Goal: Communication & Community: Answer question/provide support

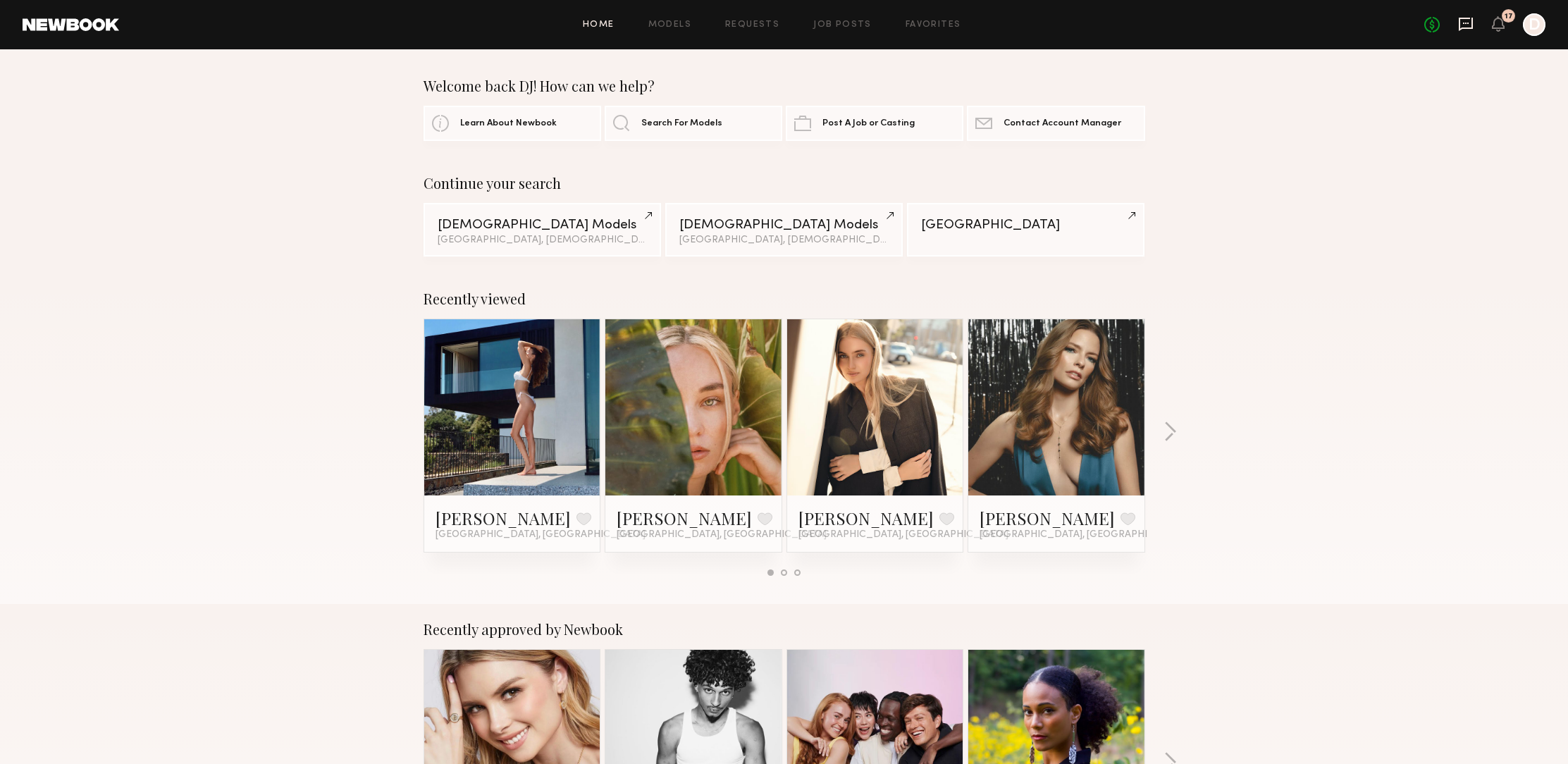
click at [1468, 28] on icon at bounding box center [1466, 24] width 14 height 13
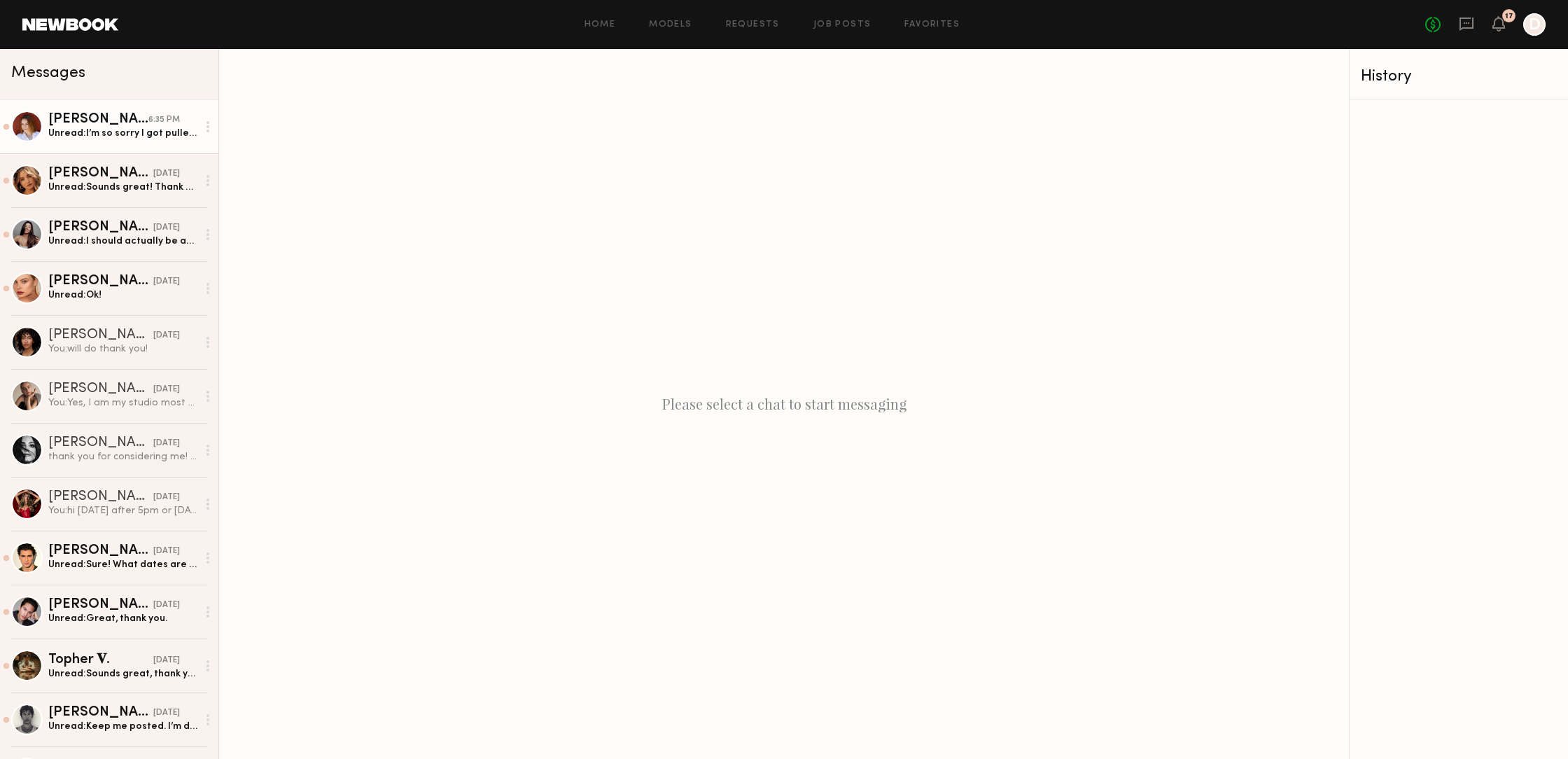
click at [129, 137] on div "Unread: I’m so sorry I got pulled into a favor for a friend [DATE] (watching he…" at bounding box center [123, 133] width 149 height 13
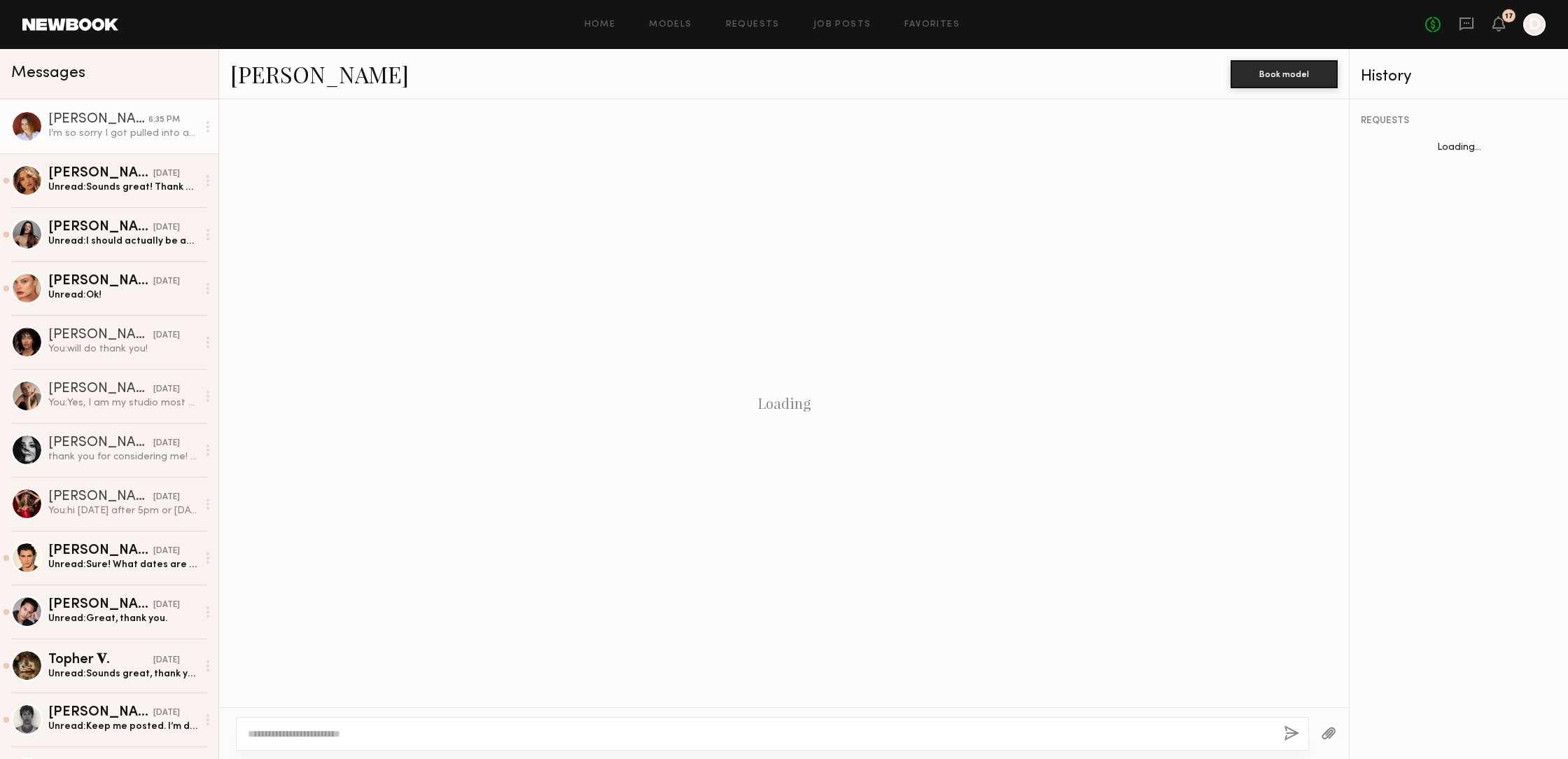
click at [131, 139] on div "I’m so sorry I got pulled into a favor for a friend [DATE] (watching her dog al…" at bounding box center [123, 133] width 149 height 13
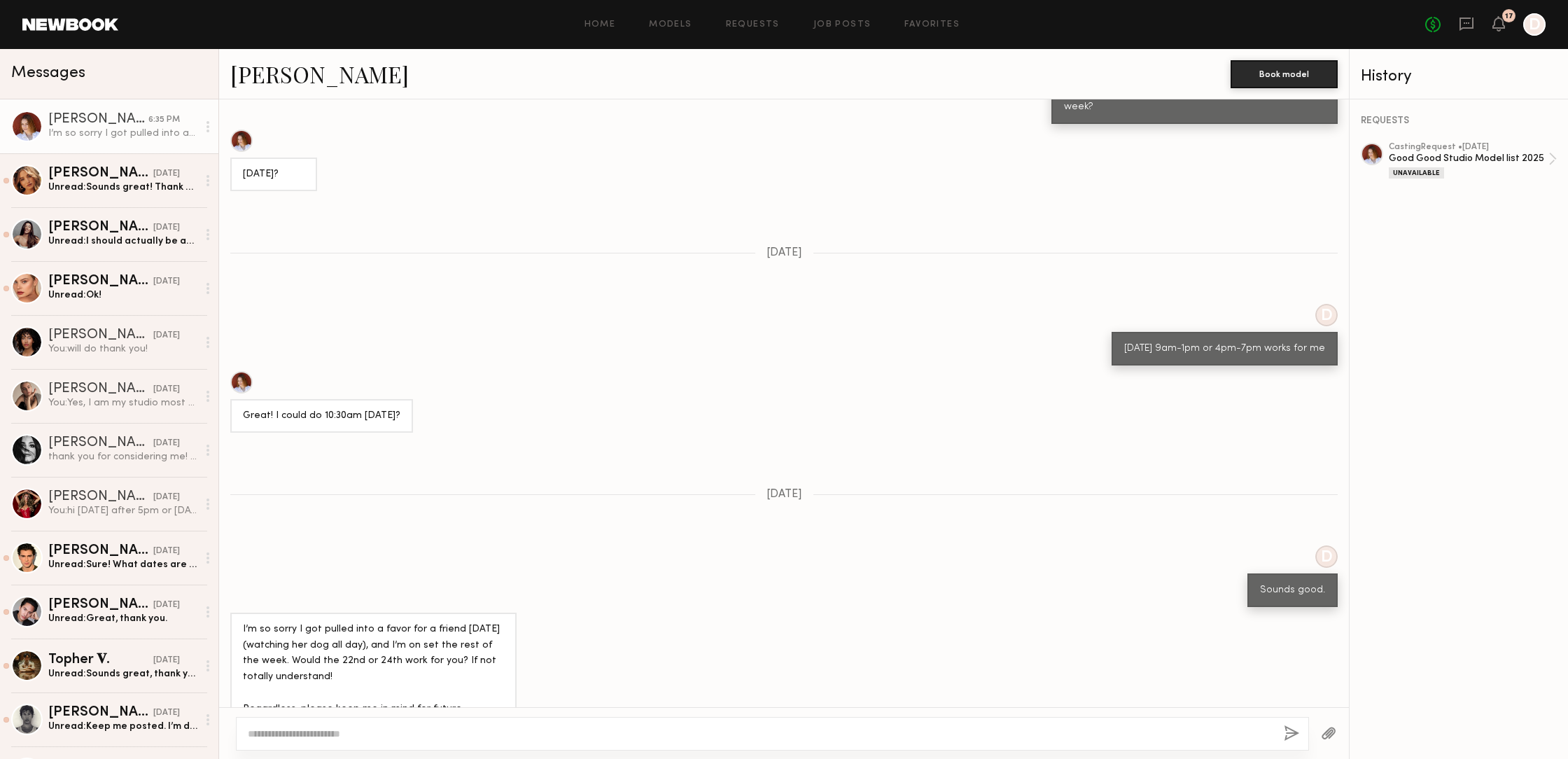
click at [131, 138] on div "I’m so sorry I got pulled into a favor for a friend [DATE] (watching her dog al…" at bounding box center [123, 133] width 149 height 13
click at [243, 371] on div at bounding box center [241, 382] width 23 height 23
click at [307, 735] on textarea at bounding box center [760, 734] width 1024 height 14
type textarea "*"
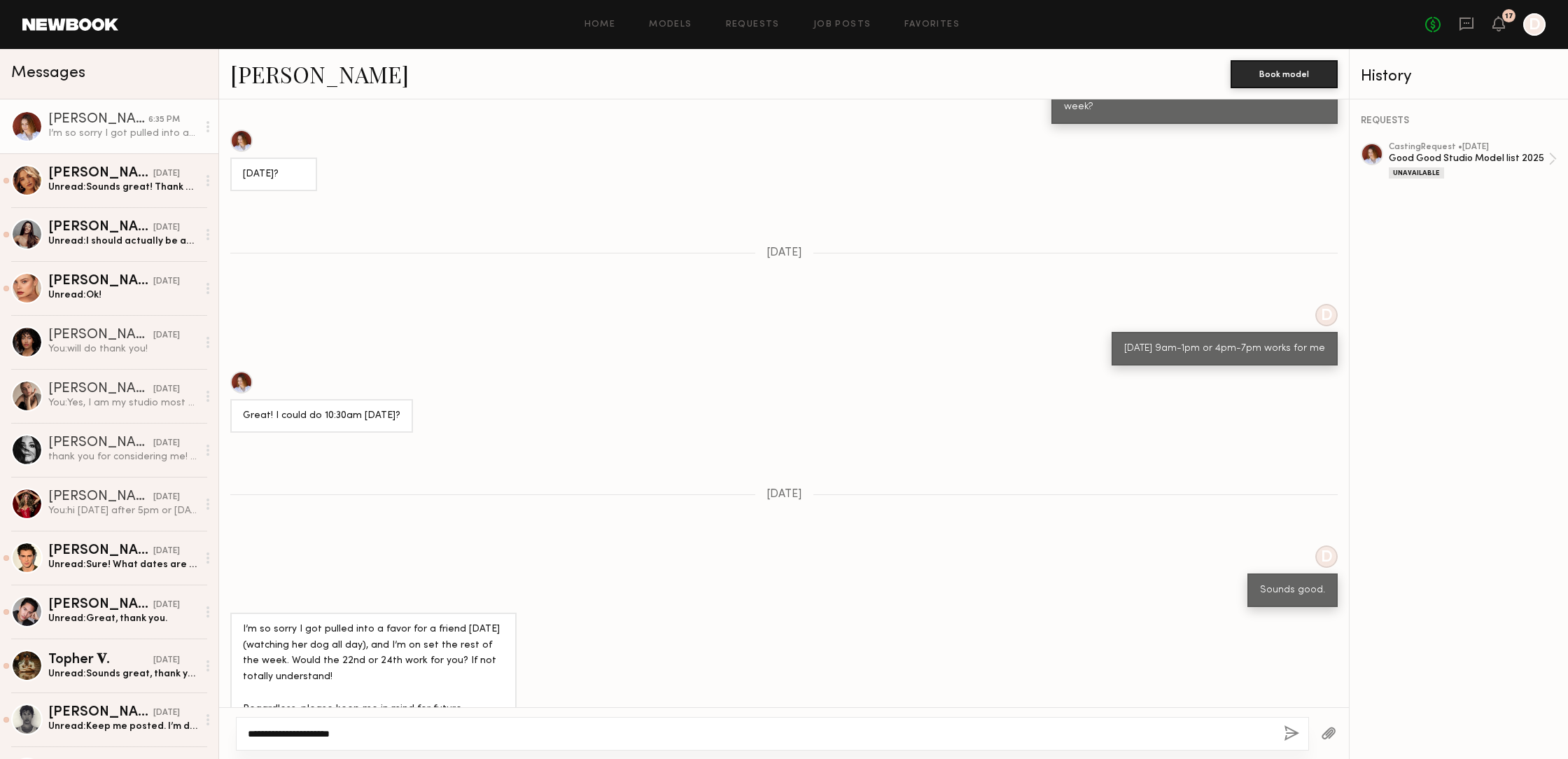
type textarea "**********"
click at [126, 189] on div "Unread: Sounds great! Thank you!" at bounding box center [123, 187] width 149 height 13
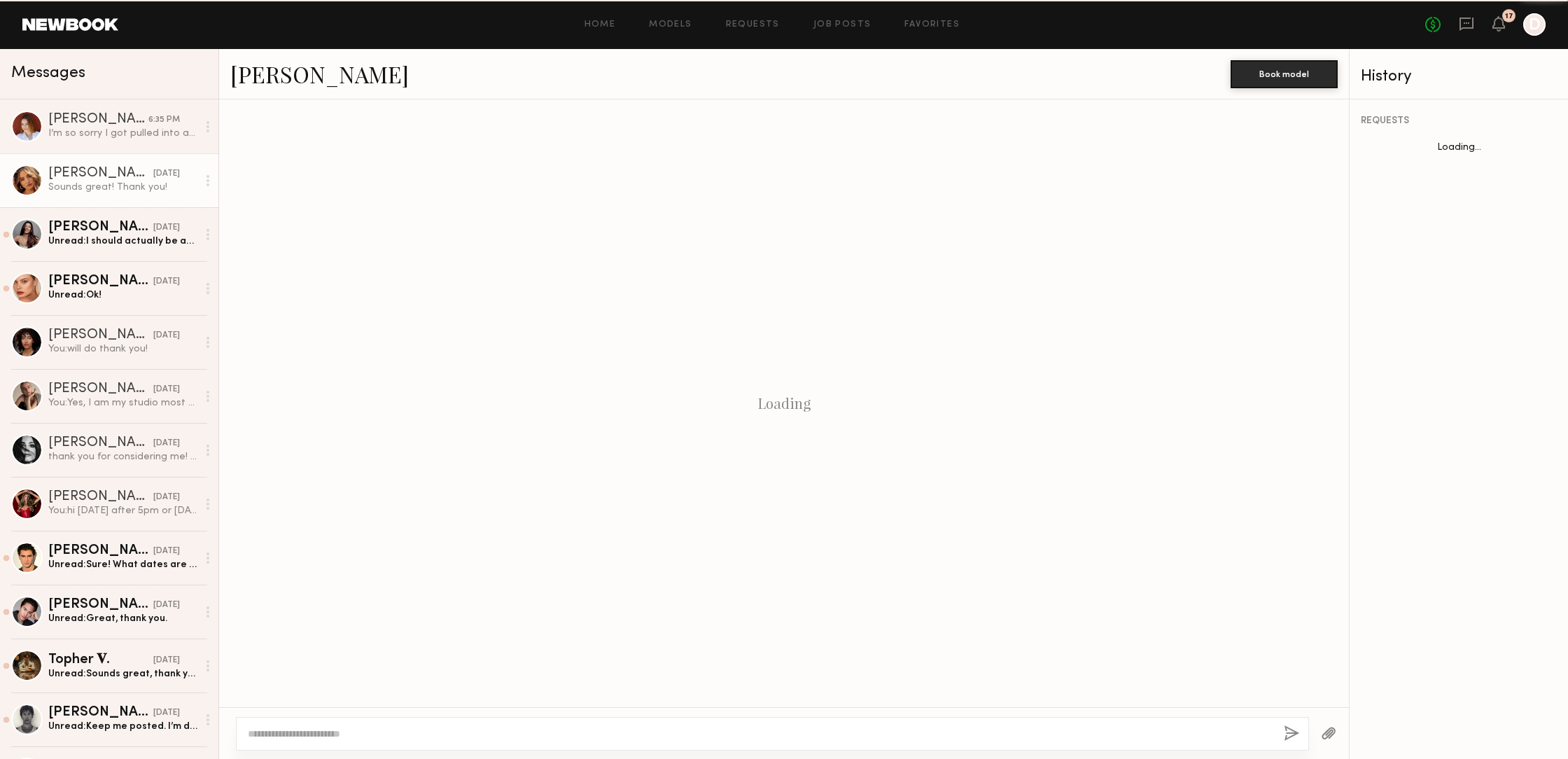
scroll to position [453, 0]
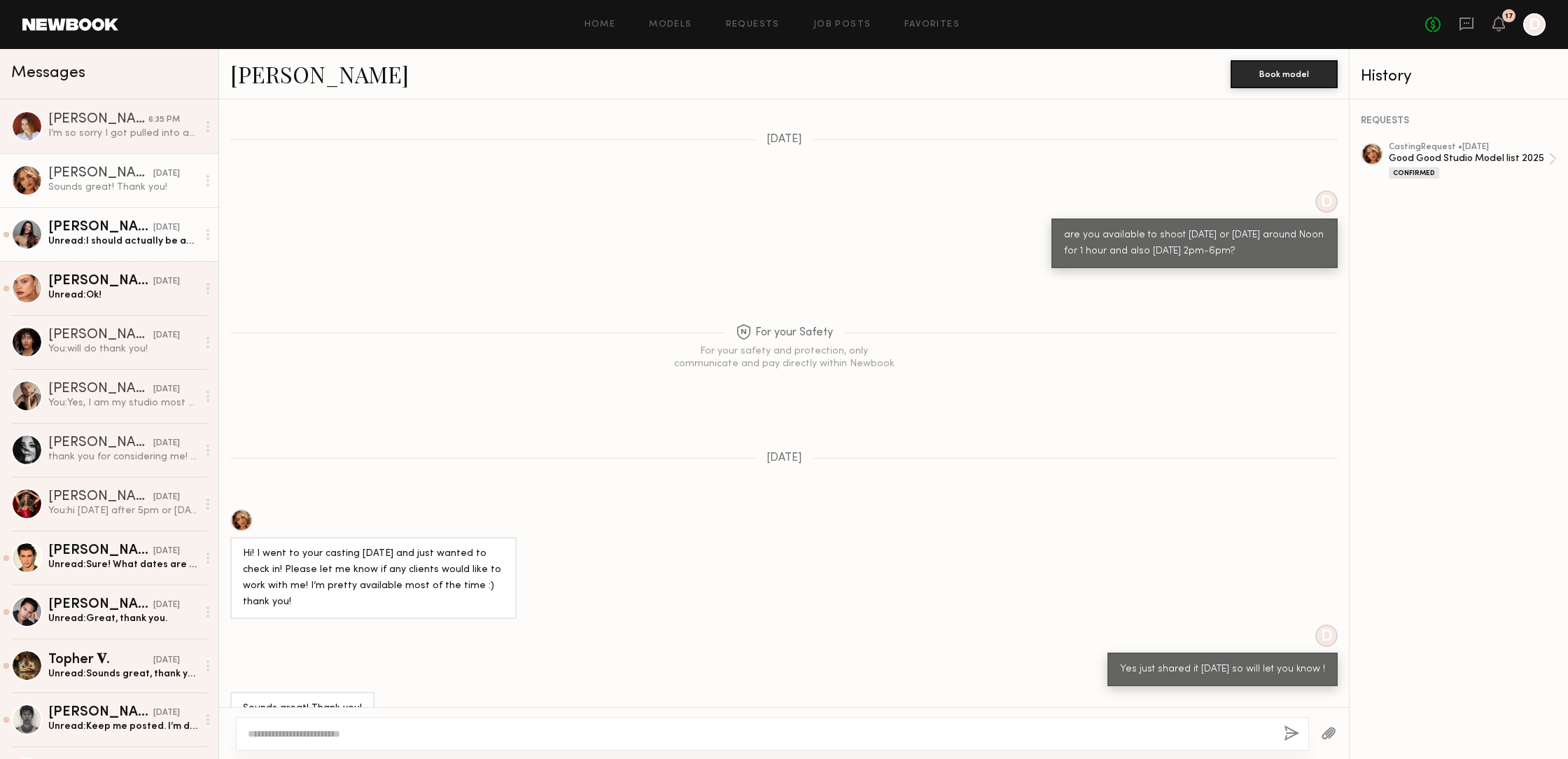
click at [131, 236] on div "Unread: I should actually be able to get there at 1 if possible?" at bounding box center [123, 241] width 149 height 13
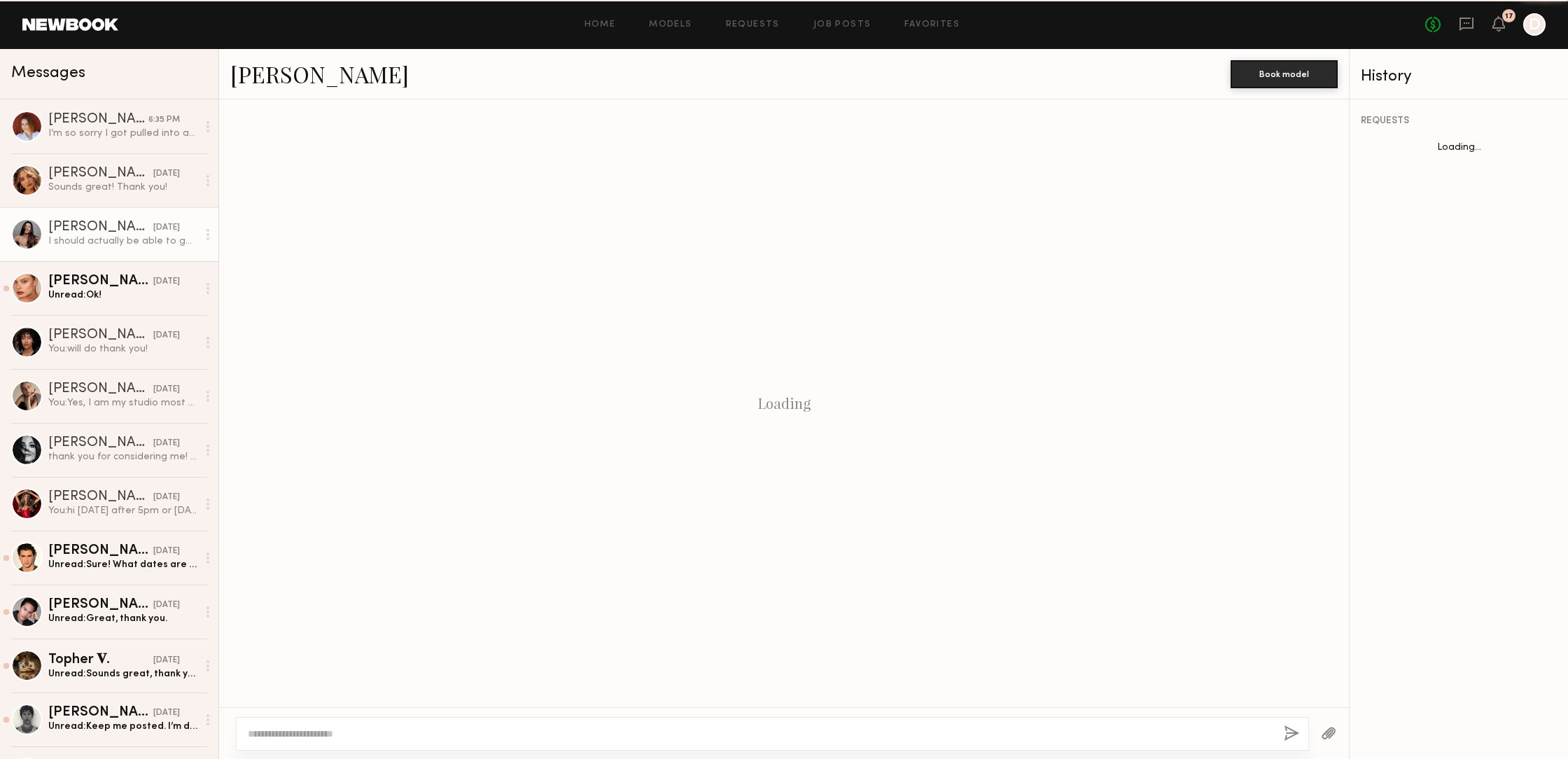
scroll to position [714, 0]
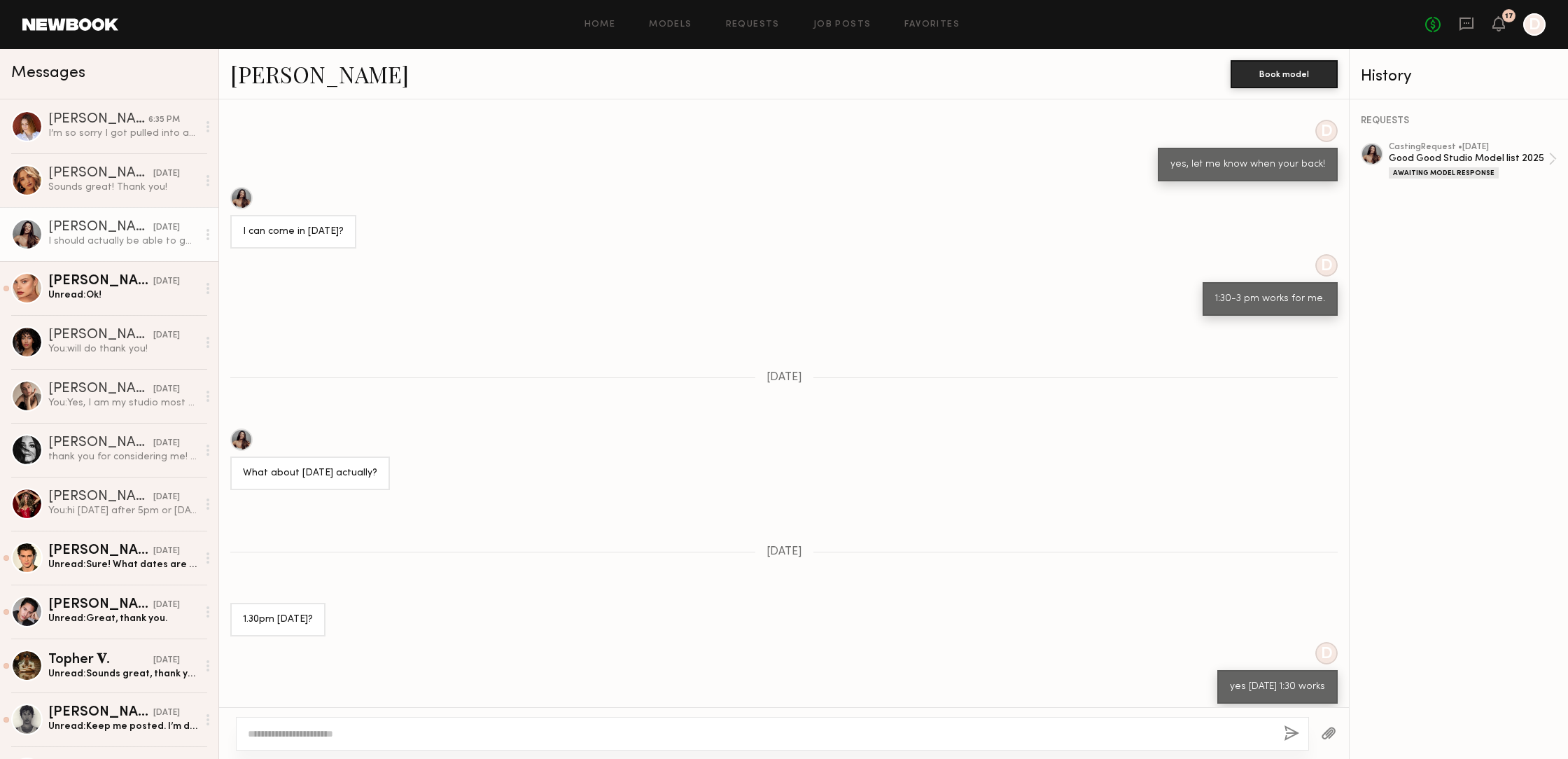
click at [235, 429] on div at bounding box center [241, 440] width 23 height 23
drag, startPoint x: 99, startPoint y: 272, endPoint x: 105, endPoint y: 278, distance: 8.5
click at [105, 279] on div "[PERSON_NAME]" at bounding box center [101, 282] width 105 height 14
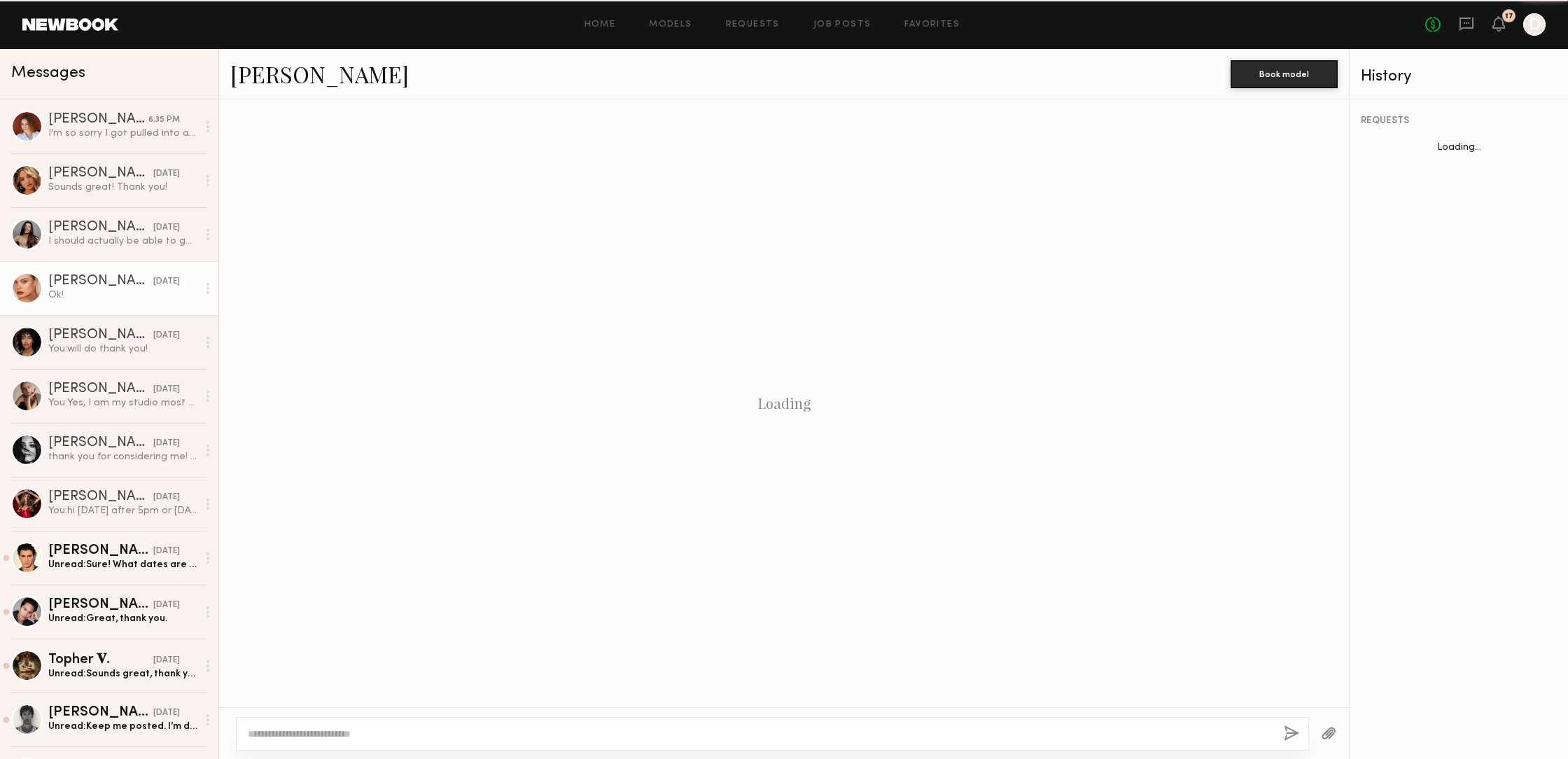
scroll to position [712, 0]
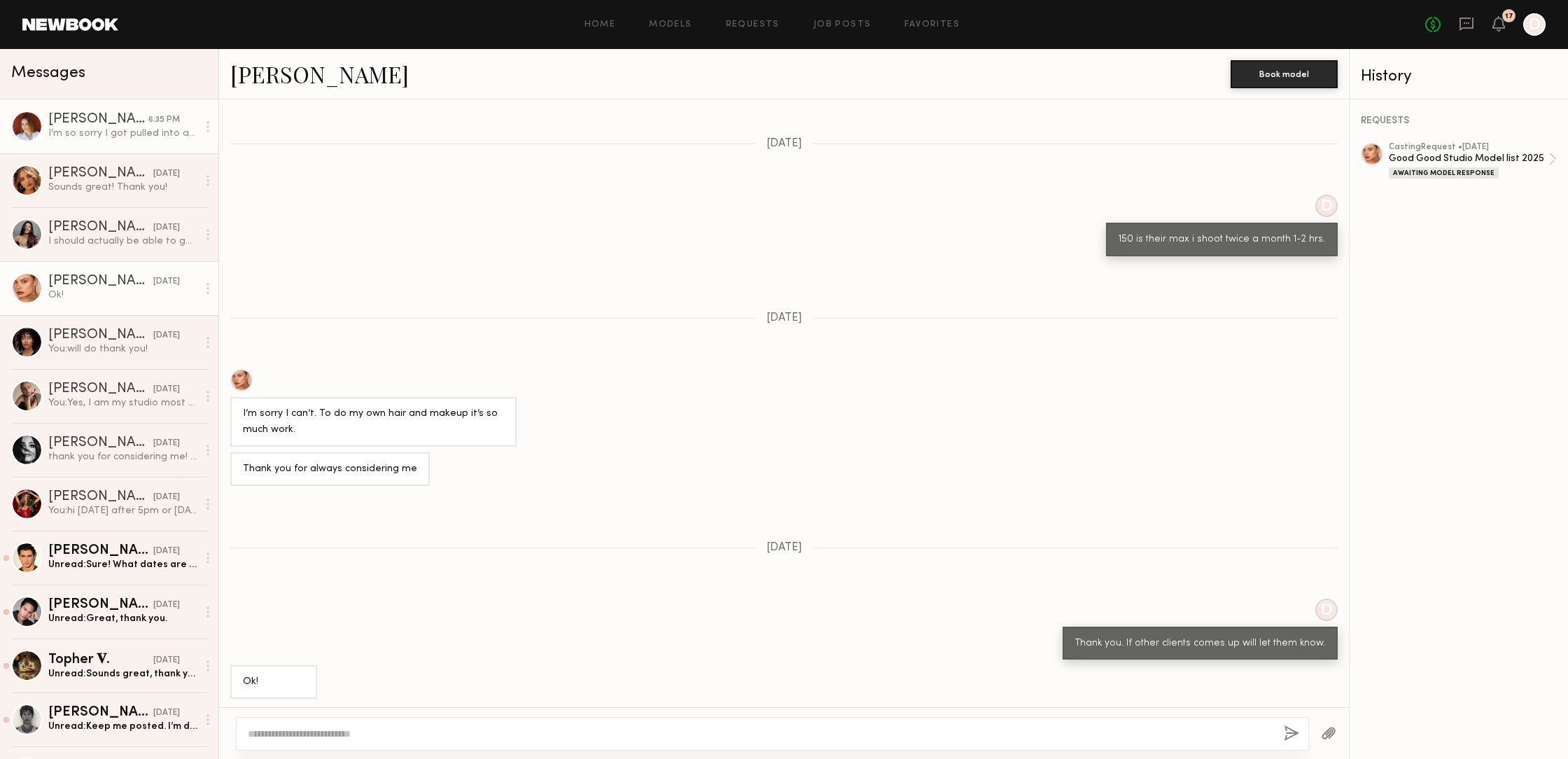
click at [109, 128] on div "I’m so sorry I got pulled into a favor for a friend [DATE] (watching her dog al…" at bounding box center [123, 133] width 149 height 13
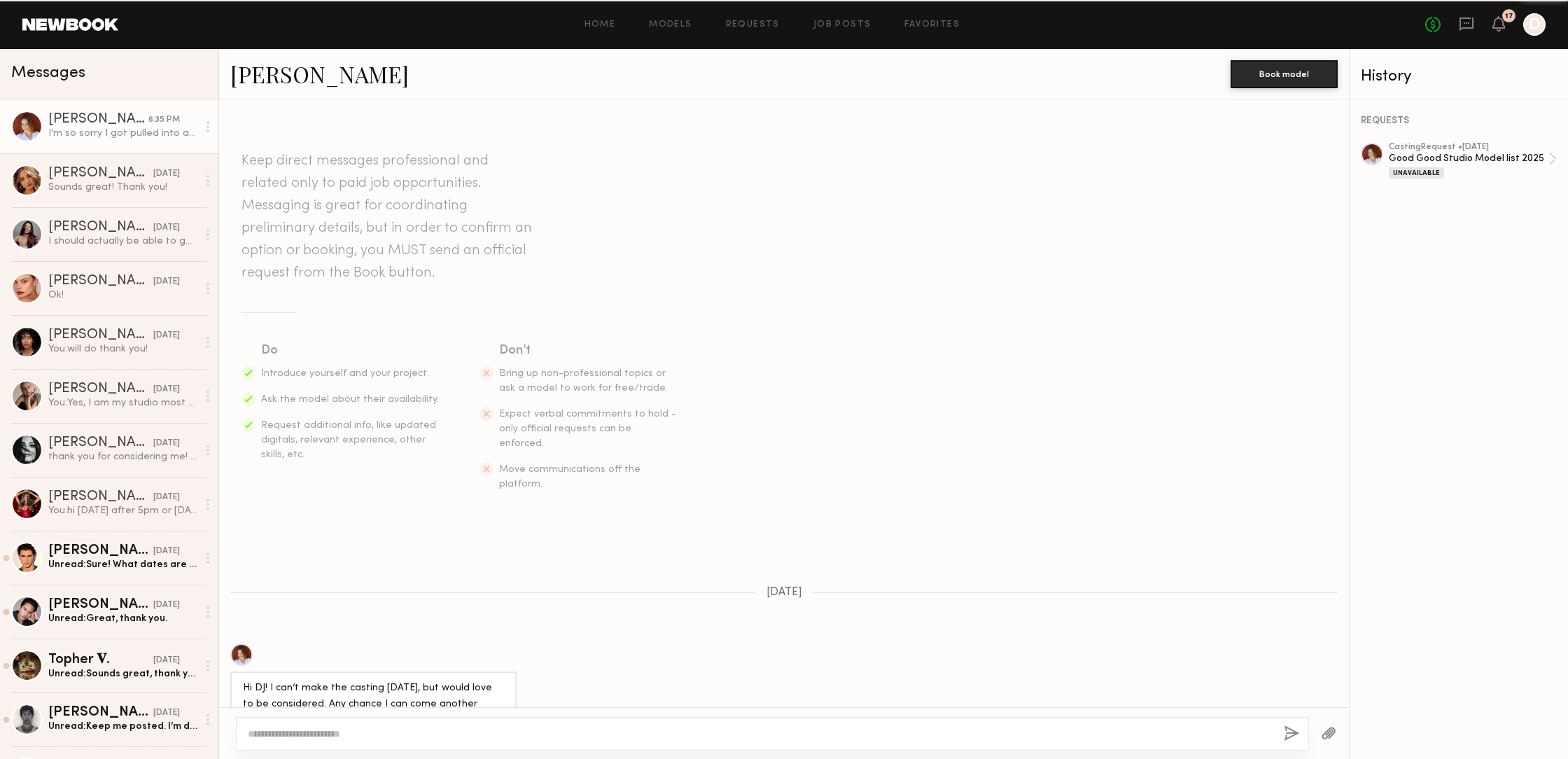
click at [110, 128] on div "I’m so sorry I got pulled into a favor for a friend [DATE] (watching her dog al…" at bounding box center [123, 133] width 149 height 13
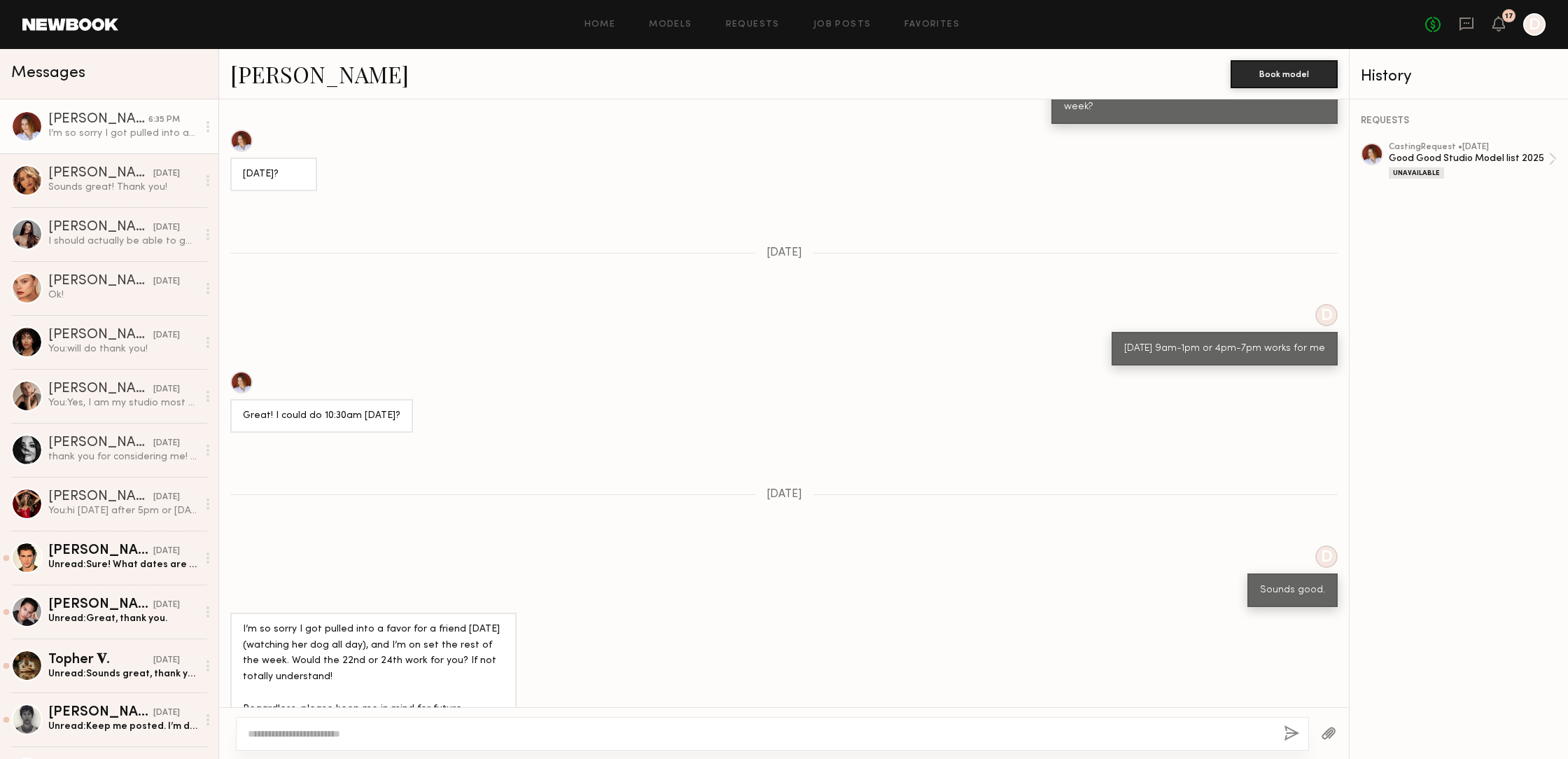
click at [296, 741] on div at bounding box center [773, 734] width 1073 height 34
click at [300, 743] on div at bounding box center [773, 734] width 1073 height 34
click at [330, 732] on textarea at bounding box center [760, 734] width 1024 height 14
type textarea "*"
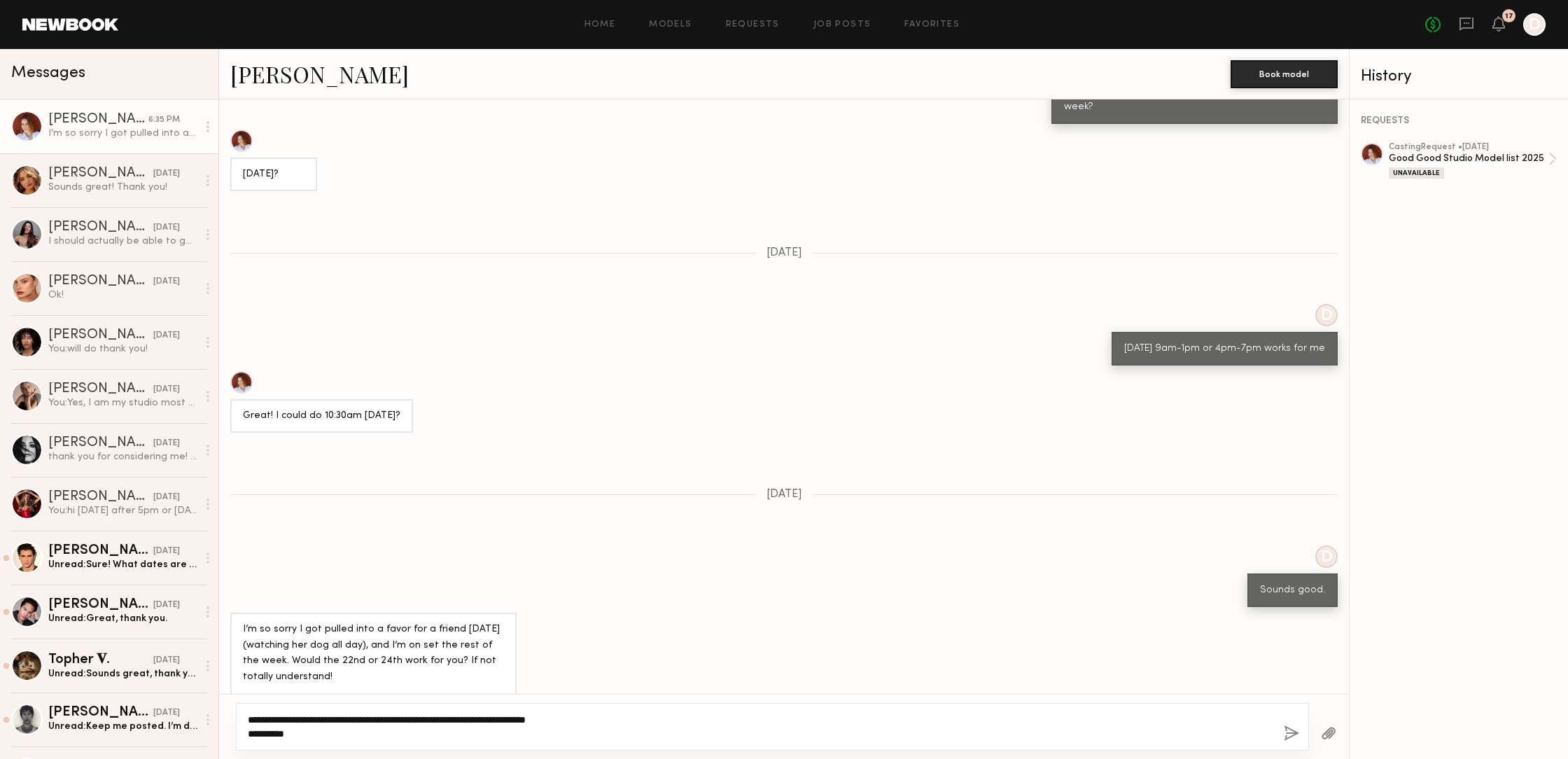
drag, startPoint x: 379, startPoint y: 716, endPoint x: 385, endPoint y: 729, distance: 14.3
click at [380, 718] on textarea "**********" at bounding box center [760, 727] width 1024 height 28
type textarea "**********"
click at [1290, 730] on button "button" at bounding box center [1292, 734] width 16 height 17
